Goal: Task Accomplishment & Management: Manage account settings

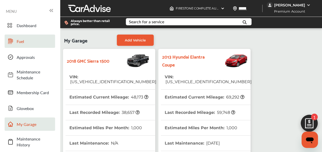
scroll to position [74, 0]
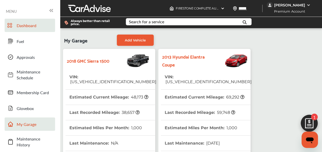
click at [29, 26] on span "Dashboard" at bounding box center [35, 26] width 36 height 6
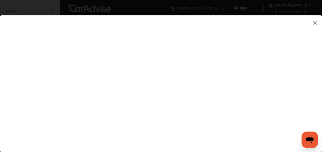
click at [315, 22] on img at bounding box center [315, 22] width 6 height 6
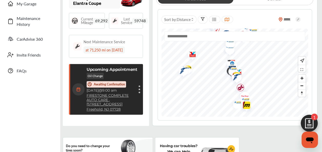
scroll to position [119, 0]
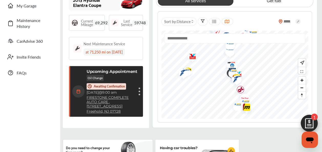
click at [108, 86] on p "Awaiting Confirmation" at bounding box center [109, 86] width 31 height 4
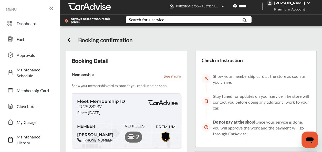
scroll to position [2, 0]
click at [67, 38] on icon at bounding box center [69, 39] width 5 height 5
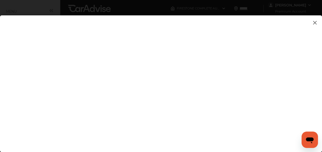
scroll to position [74, 0]
click at [315, 23] on img at bounding box center [315, 22] width 6 height 6
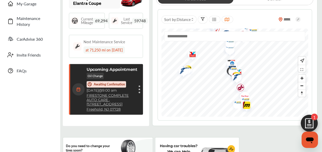
scroll to position [119, 0]
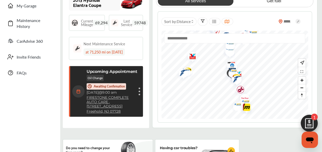
click at [141, 90] on div "Cancel appointment Modify appointment Show details" at bounding box center [139, 91] width 3 height 9
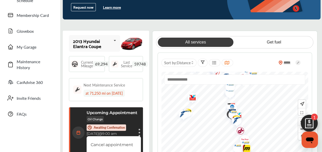
scroll to position [0, 0]
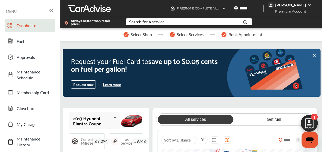
click at [308, 5] on img at bounding box center [310, 5] width 4 height 4
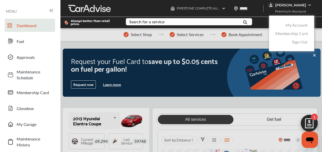
click at [300, 26] on link "My Account" at bounding box center [297, 25] width 22 height 6
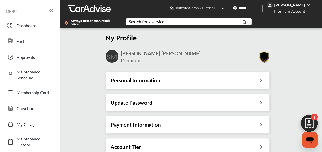
click at [262, 125] on icon at bounding box center [261, 123] width 5 height 5
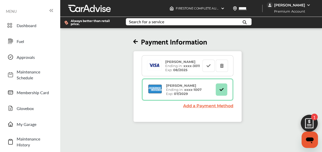
scroll to position [1, 0]
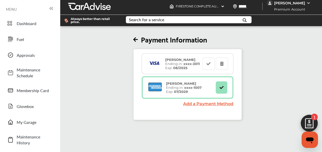
click at [210, 105] on link "Add a Payment Method" at bounding box center [208, 103] width 50 height 5
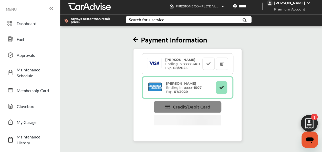
click at [195, 109] on span "Credit/Debit Card" at bounding box center [191, 107] width 37 height 5
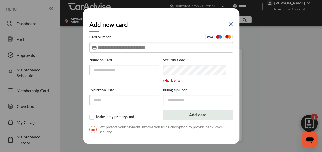
click at [106, 47] on input "text" at bounding box center [161, 47] width 144 height 11
type input "****"
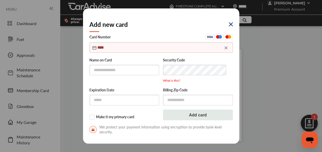
click at [230, 24] on img at bounding box center [231, 24] width 4 height 4
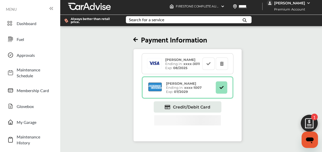
click at [178, 66] on div "[PERSON_NAME] Ending in: xxxx- 3011 Exp: 08/2025" at bounding box center [183, 64] width 40 height 12
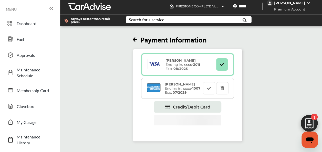
scroll to position [0, 0]
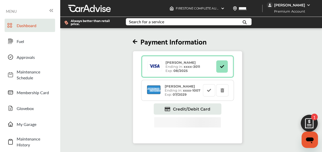
click at [35, 26] on span "Dashboard" at bounding box center [35, 26] width 36 height 6
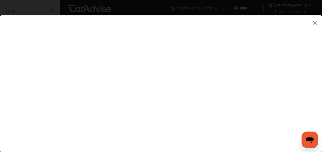
click at [314, 22] on img at bounding box center [315, 22] width 6 height 6
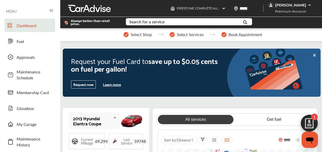
scroll to position [61, 0]
click at [310, 121] on img at bounding box center [309, 125] width 25 height 25
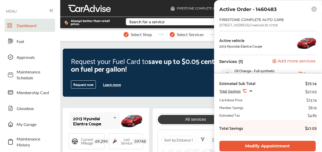
scroll to position [0, 0]
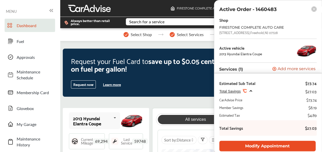
click at [294, 147] on button "Modify Appointment" at bounding box center [267, 146] width 96 height 11
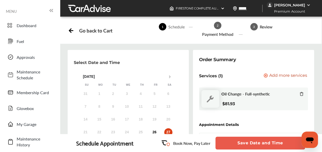
scroll to position [141, 0]
click at [266, 144] on button "Save Date and Time" at bounding box center [261, 143] width 90 height 13
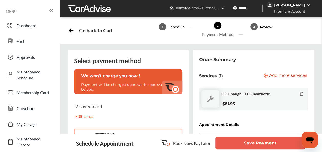
scroll to position [107, 0]
click at [173, 129] on button "[PERSON_NAME] 3011 3011" at bounding box center [128, 137] width 108 height 17
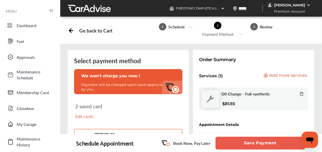
scroll to position [175, 0]
click at [261, 145] on button "Save Payment" at bounding box center [261, 143] width 90 height 13
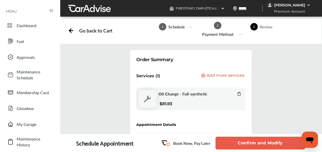
scroll to position [228, 0]
click at [239, 143] on button "Confirm and Modify" at bounding box center [261, 143] width 90 height 13
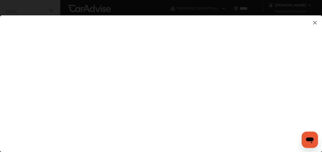
click at [314, 22] on img at bounding box center [315, 22] width 6 height 6
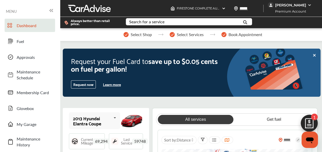
click at [303, 6] on div "[PERSON_NAME]" at bounding box center [290, 5] width 31 height 5
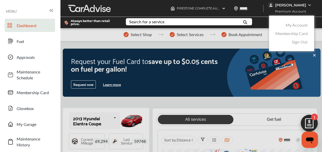
click at [295, 26] on link "My Account" at bounding box center [297, 25] width 22 height 6
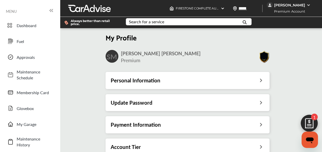
click at [173, 126] on div "Payment Information" at bounding box center [188, 124] width 154 height 7
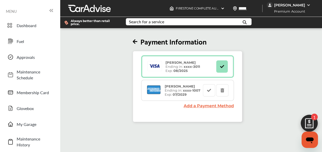
scroll to position [1, 0]
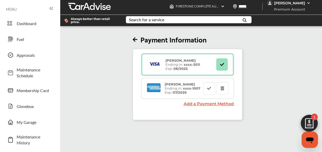
click at [218, 105] on link "Add a Payment Method" at bounding box center [209, 103] width 50 height 5
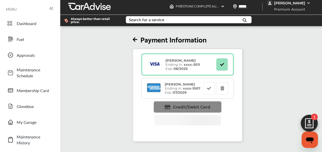
click at [198, 110] on span "Credit/Debit Card" at bounding box center [191, 107] width 37 height 5
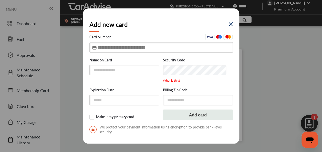
click at [108, 46] on input "text" at bounding box center [161, 47] width 144 height 11
click at [106, 46] on input "**********" at bounding box center [161, 47] width 144 height 11
type input "**********"
click at [143, 23] on div "Add new card" at bounding box center [161, 24] width 144 height 19
click at [111, 70] on input "text" at bounding box center [124, 70] width 70 height 11
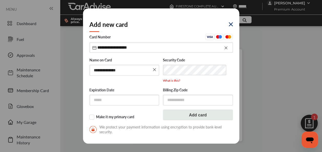
type input "**********"
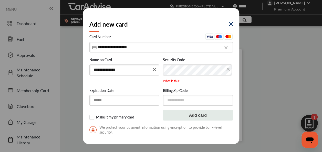
click at [133, 101] on input "text" at bounding box center [124, 100] width 70 height 11
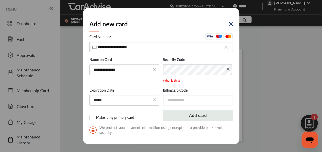
type input "*****"
click at [181, 100] on input "text" at bounding box center [198, 100] width 70 height 11
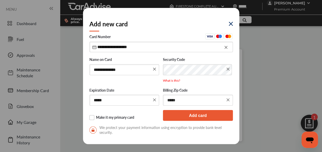
type input "*****"
click at [92, 118] on label "Make it my primary card" at bounding box center [124, 117] width 70 height 5
click at [189, 117] on button "Add card" at bounding box center [198, 115] width 70 height 11
click at [136, 49] on input "**********" at bounding box center [161, 47] width 144 height 11
click at [112, 46] on input "**********" at bounding box center [161, 47] width 144 height 11
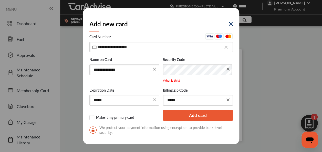
click at [183, 47] on input "**********" at bounding box center [161, 47] width 144 height 11
type input "**********"
click at [209, 59] on label "Security Code" at bounding box center [198, 59] width 70 height 5
click at [188, 117] on button "Add card" at bounding box center [198, 115] width 70 height 11
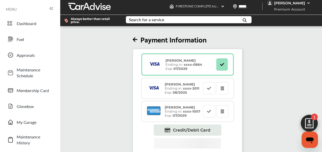
click at [205, 71] on div "Scott A Meyers Ending in: xxxx- 0864 Exp: 07/2029" at bounding box center [184, 64] width 42 height 12
click at [23, 25] on span "Dashboard" at bounding box center [35, 24] width 36 height 6
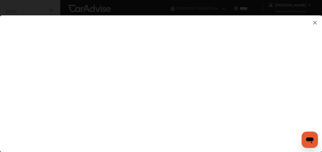
click at [315, 23] on img at bounding box center [315, 22] width 6 height 6
